Goal: Task Accomplishment & Management: Manage account settings

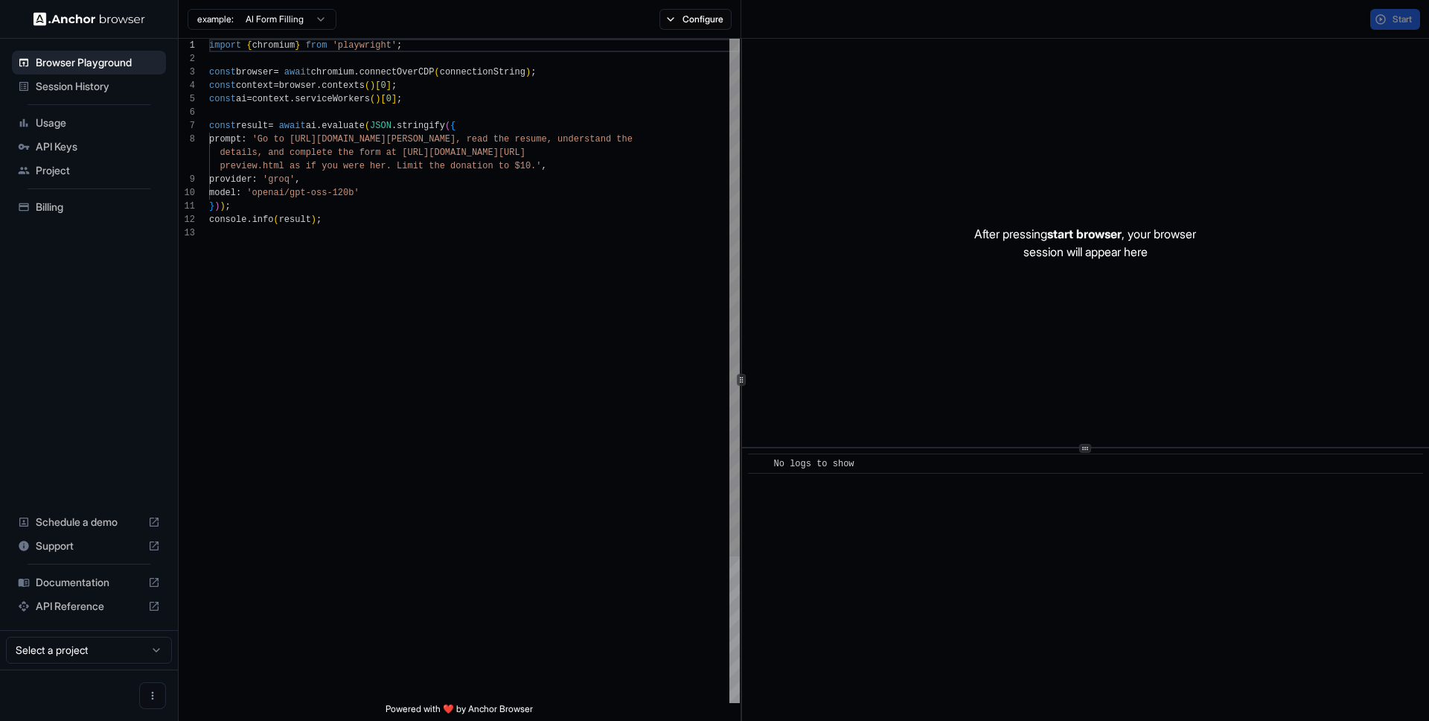
scroll to position [107, 0]
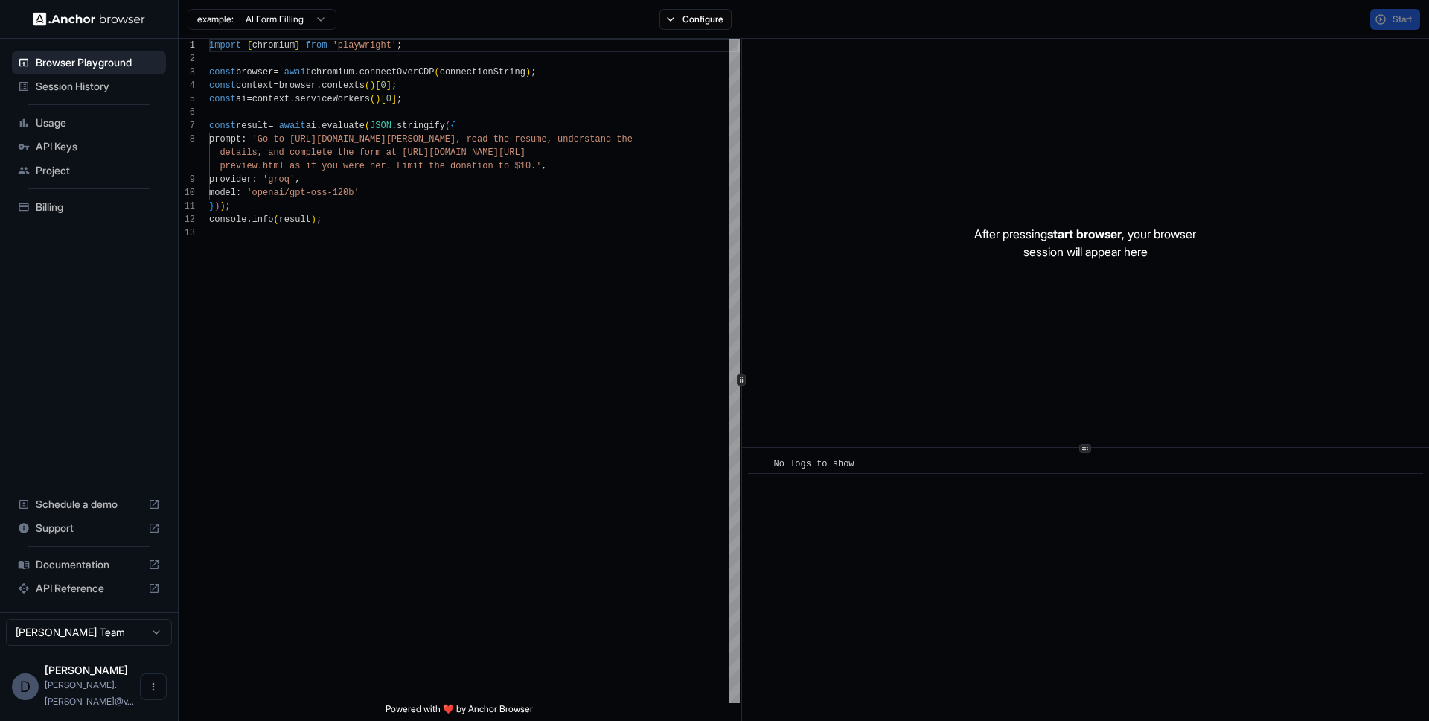
click at [124, 80] on span "Session History" at bounding box center [98, 86] width 124 height 15
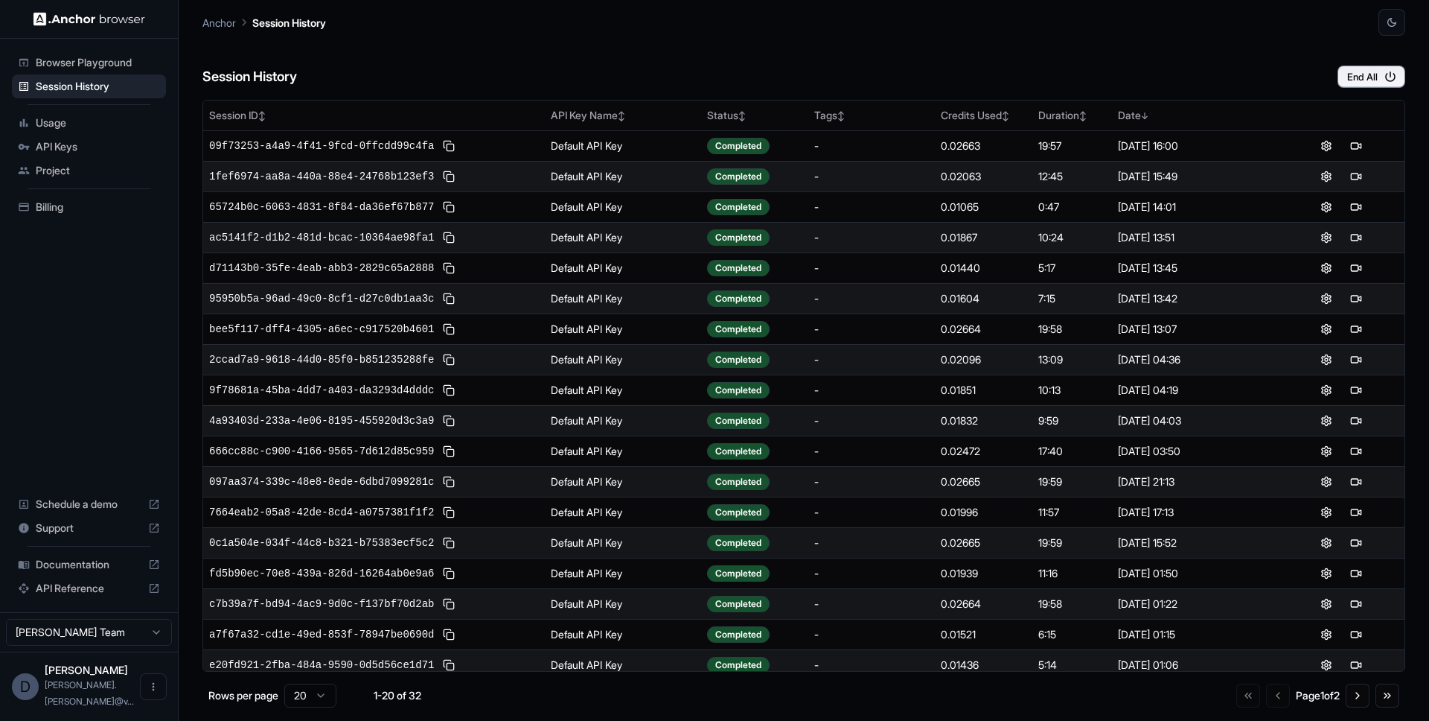
click at [58, 121] on span "Usage" at bounding box center [98, 122] width 124 height 15
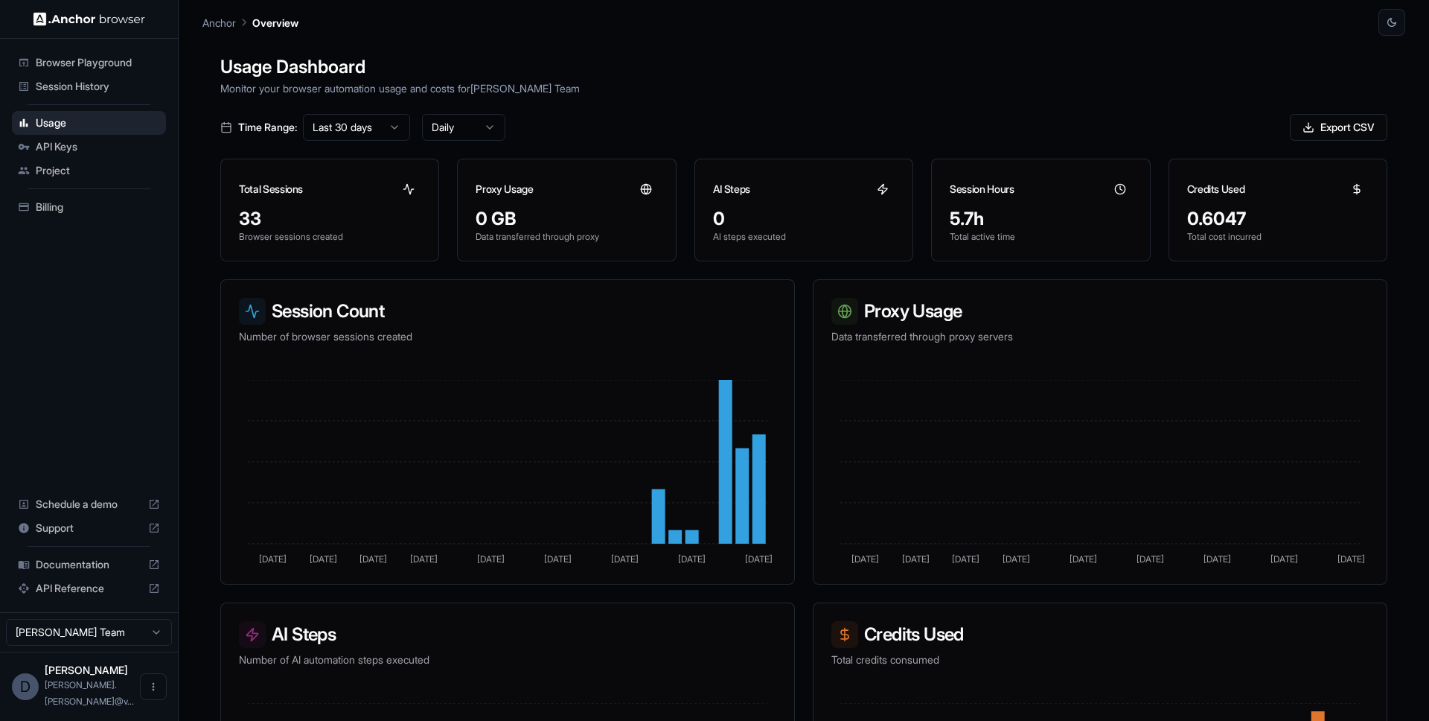
click at [51, 197] on div "Billing" at bounding box center [89, 207] width 154 height 24
click at [71, 89] on span "Session History" at bounding box center [98, 86] width 124 height 15
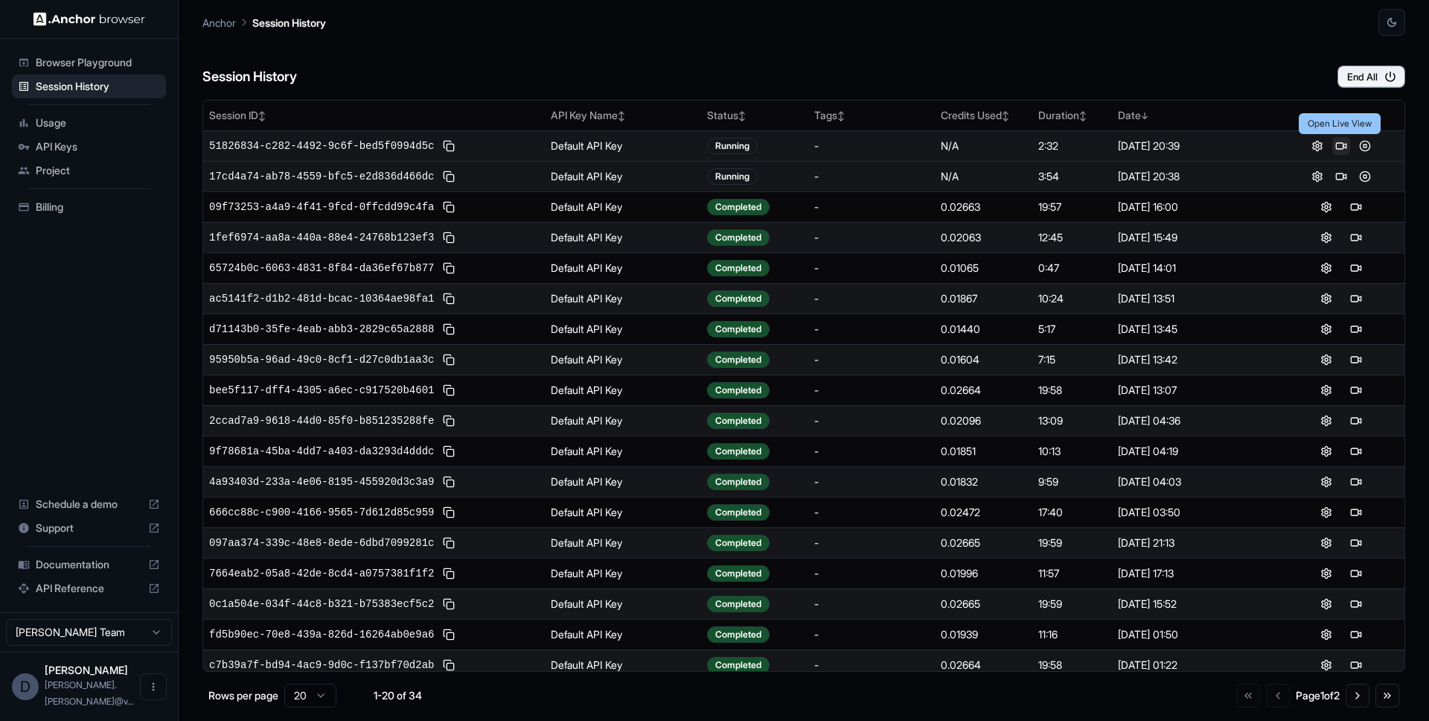
click at [1343, 144] on button at bounding box center [1341, 146] width 18 height 18
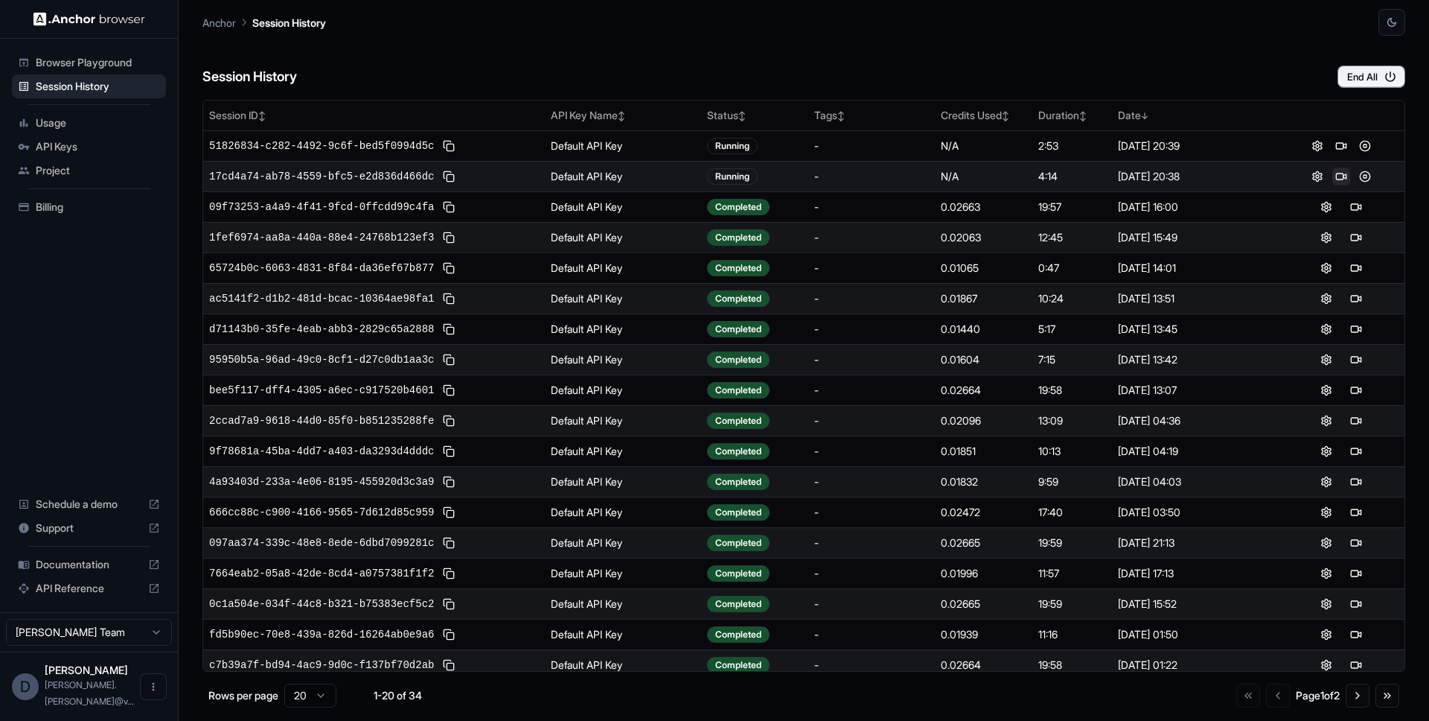
click at [1344, 175] on button at bounding box center [1341, 176] width 18 height 18
click at [1366, 71] on button "End All" at bounding box center [1372, 77] width 68 height 22
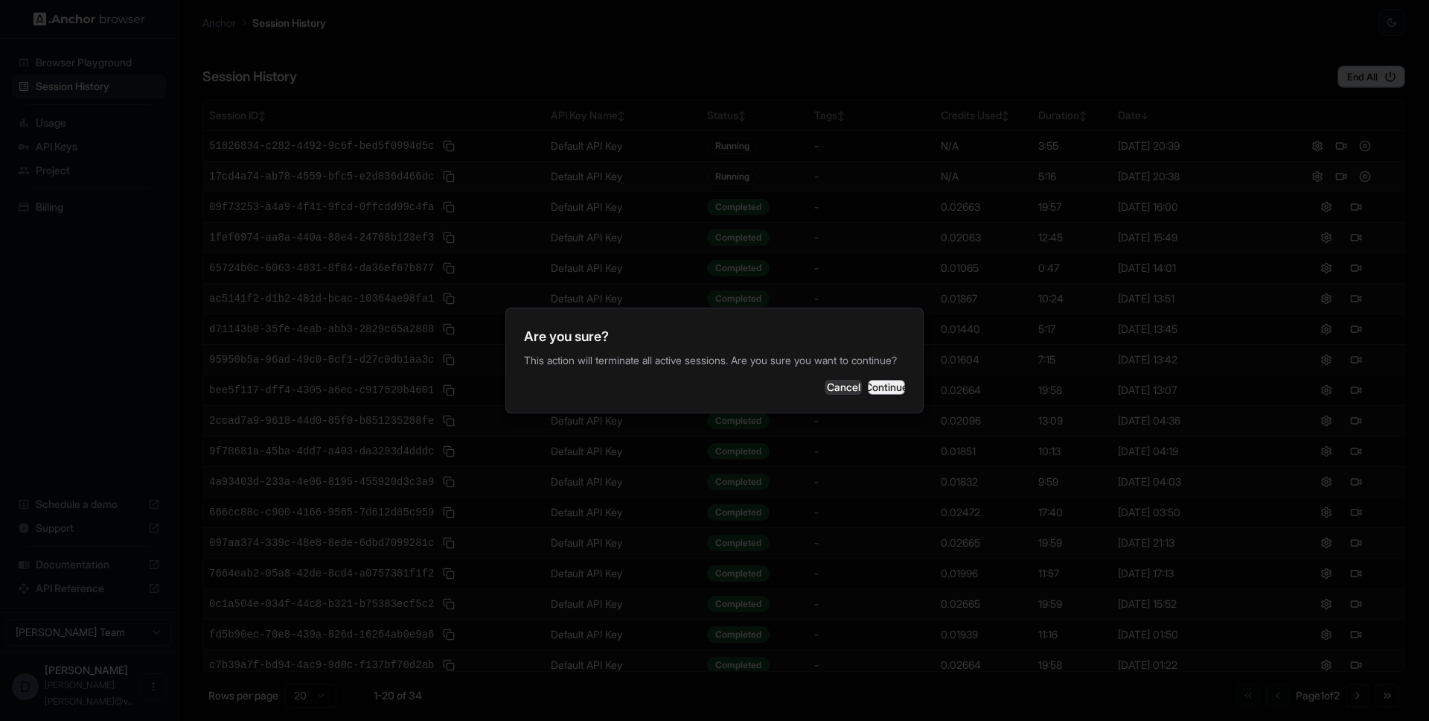
click at [885, 393] on button "Continue" at bounding box center [886, 387] width 37 height 15
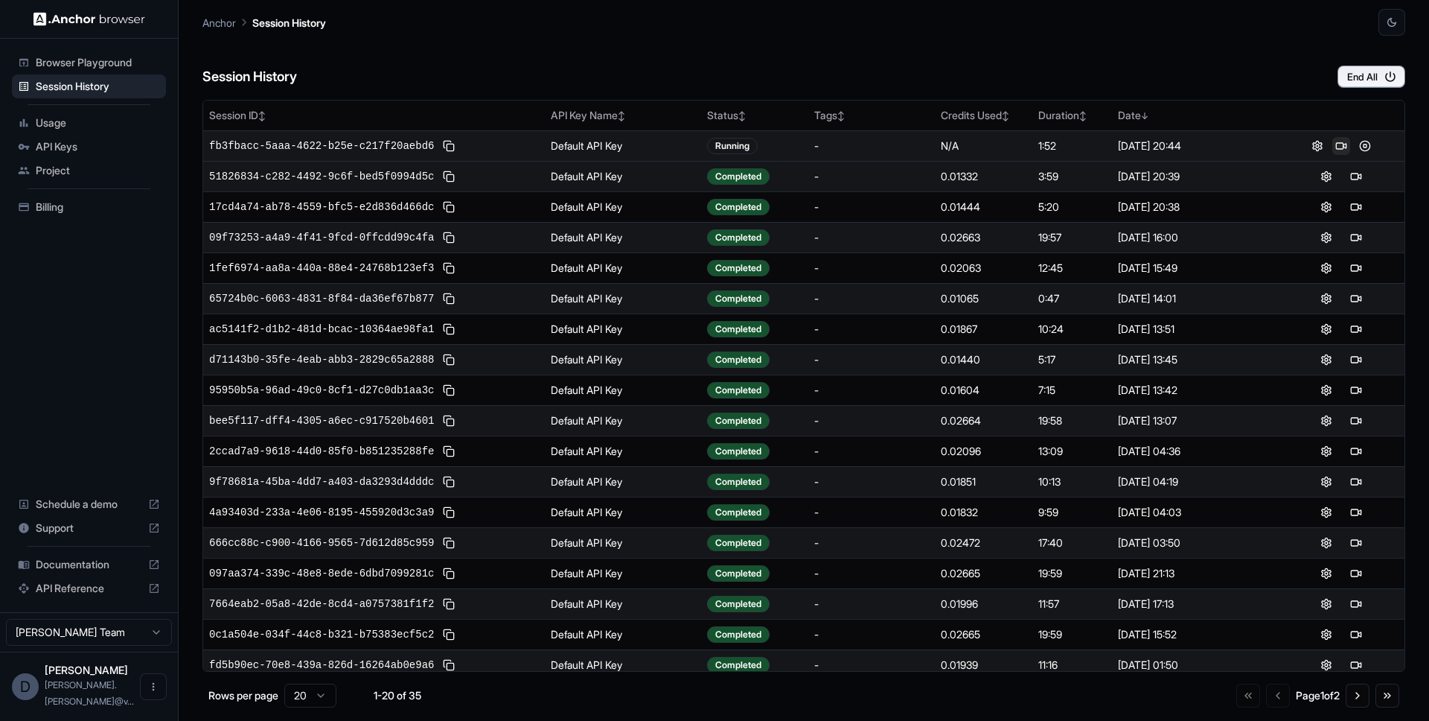
click at [1339, 142] on button at bounding box center [1341, 146] width 18 height 18
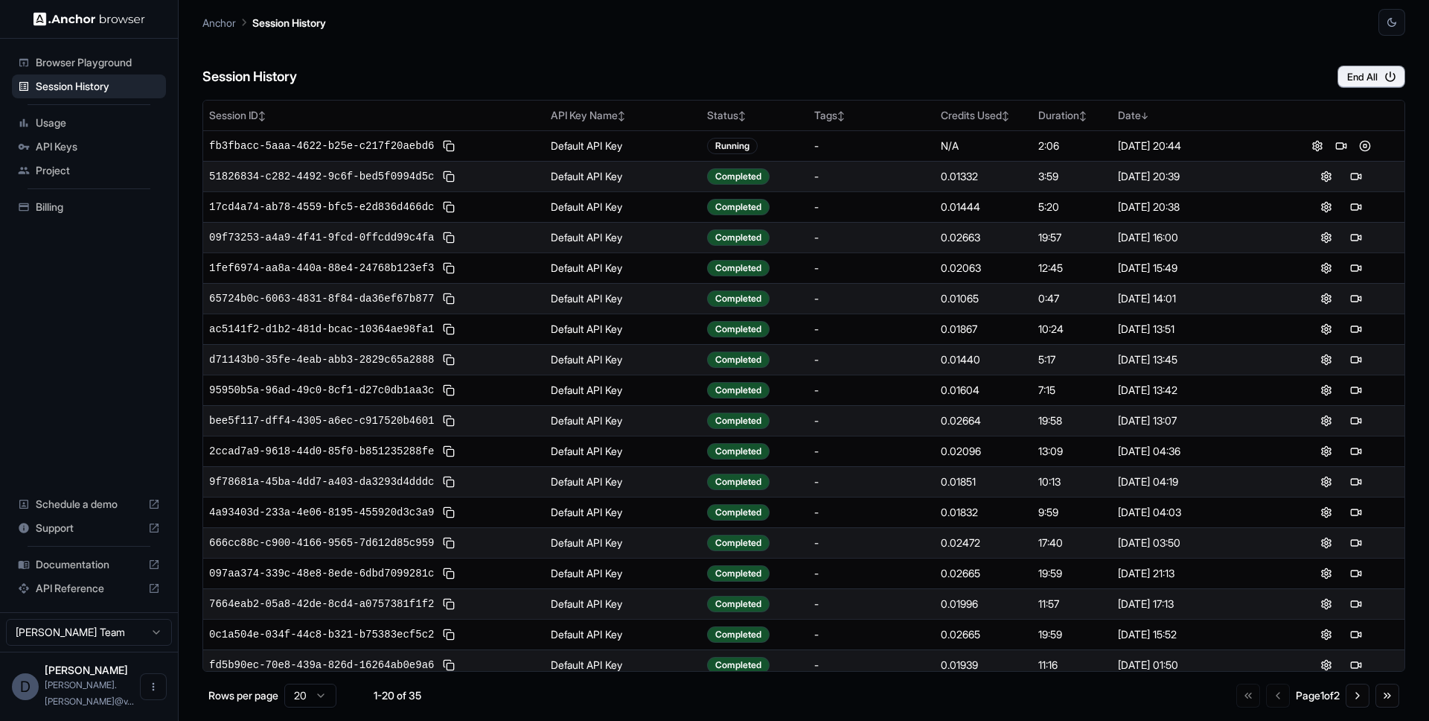
click at [709, 63] on div "Session History End All" at bounding box center [803, 62] width 1203 height 52
click at [568, 301] on td "Default API Key" at bounding box center [623, 298] width 156 height 31
